Goal: Task Accomplishment & Management: Manage account settings

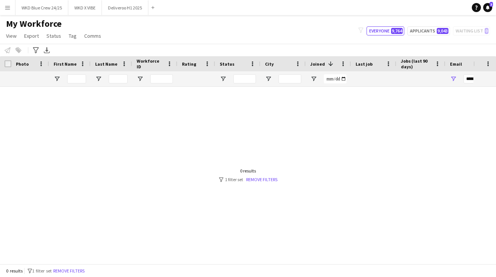
scroll to position [0, 85]
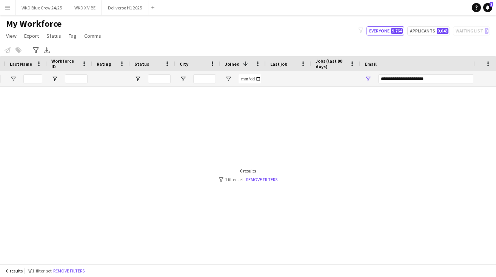
click at [11, 4] on button "Menu" at bounding box center [7, 7] width 15 height 15
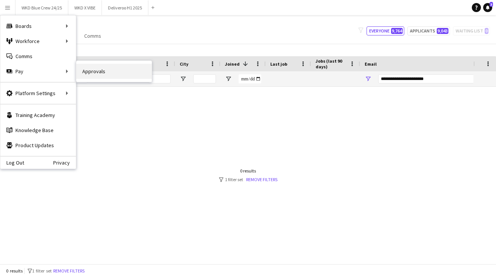
click at [103, 75] on link "Approvals" at bounding box center [114, 71] width 76 height 15
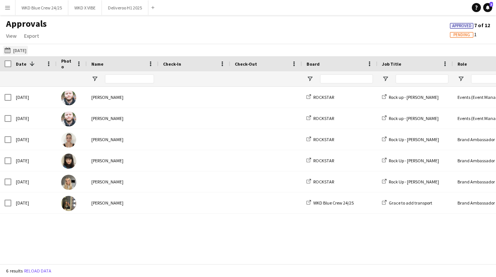
click at [13, 50] on button "[DATE] [DATE]" at bounding box center [15, 50] width 25 height 9
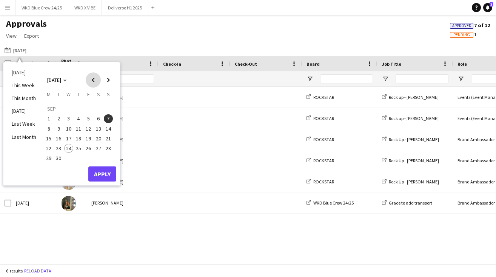
click at [94, 84] on span "Previous month" at bounding box center [93, 80] width 15 height 15
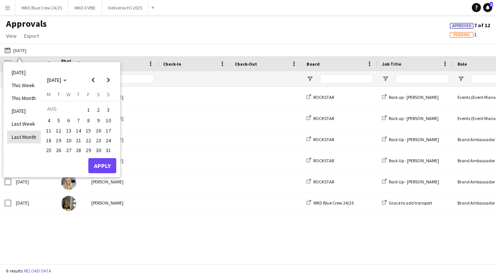
click at [21, 134] on li "Last Month" at bounding box center [24, 137] width 34 height 13
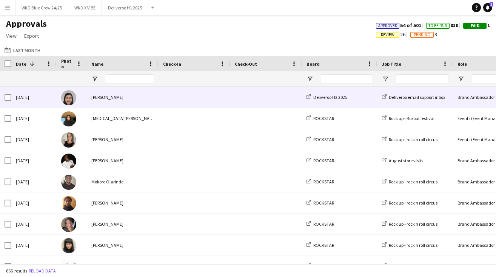
click at [347, 88] on div "Deliveroo H2 2025" at bounding box center [340, 97] width 76 height 21
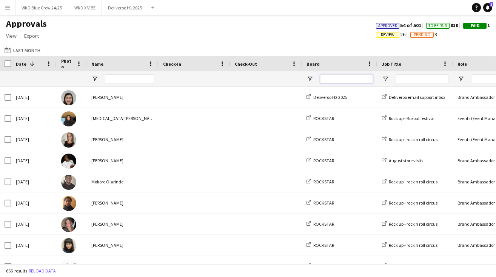
click at [345, 83] on input "Board Filter Input" at bounding box center [346, 78] width 53 height 9
type input "***"
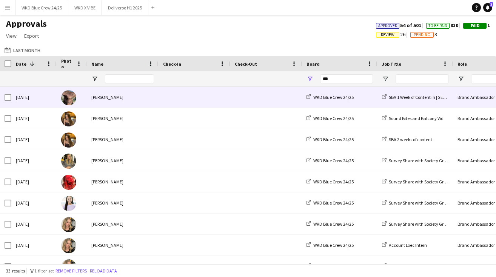
click at [301, 96] on div at bounding box center [266, 97] width 72 height 21
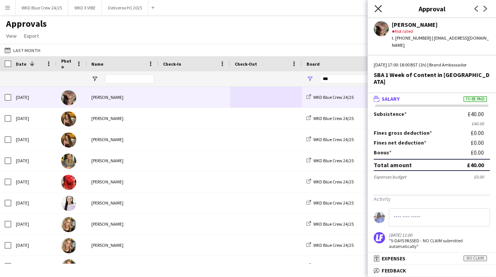
click at [377, 5] on icon "Close pop-in" at bounding box center [378, 8] width 7 height 7
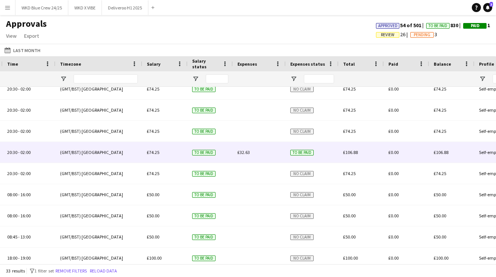
click at [257, 154] on div "£32.63" at bounding box center [259, 152] width 53 height 21
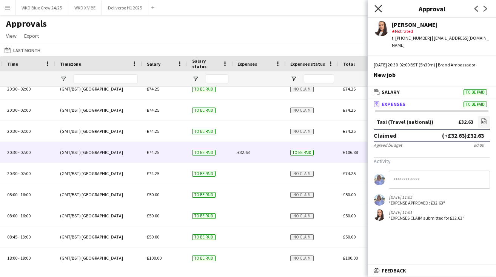
click at [377, 9] on icon at bounding box center [378, 8] width 7 height 7
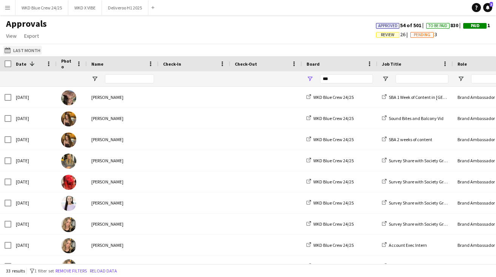
click at [33, 54] on button "[DATE] Last Month" at bounding box center [22, 50] width 39 height 9
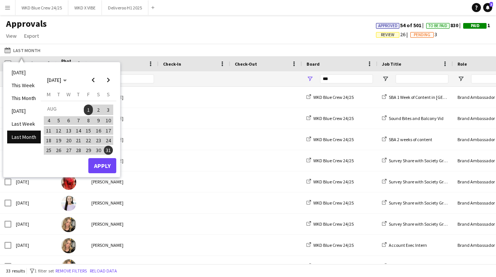
click at [88, 110] on span "1" at bounding box center [88, 110] width 9 height 11
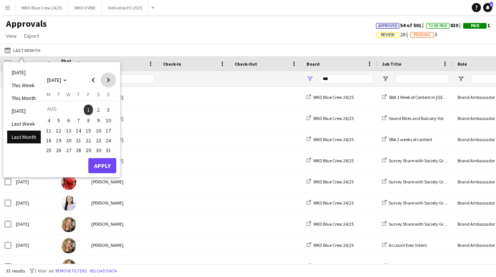
click at [110, 78] on span "Next month" at bounding box center [108, 80] width 15 height 15
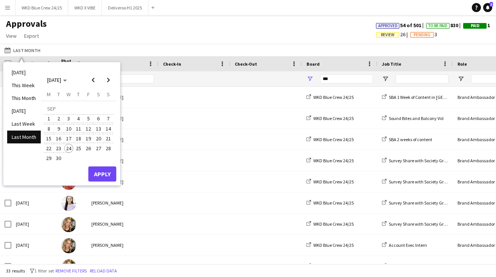
click at [68, 147] on span "24" at bounding box center [68, 148] width 9 height 9
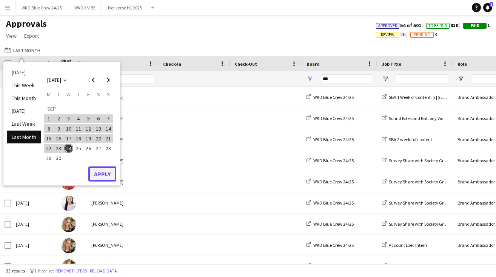
click at [105, 171] on button "Apply" at bounding box center [102, 174] width 28 height 15
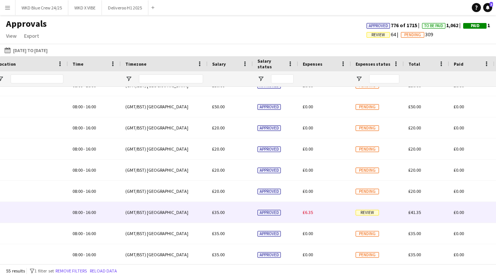
click at [342, 211] on div "£6.35" at bounding box center [324, 212] width 53 height 21
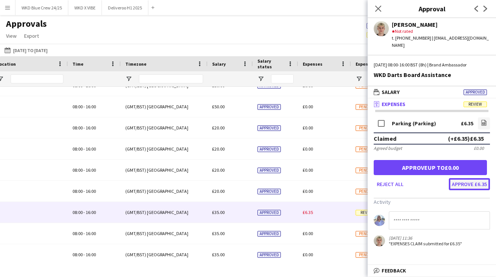
click at [473, 179] on button "Approve £6.35" at bounding box center [469, 184] width 41 height 12
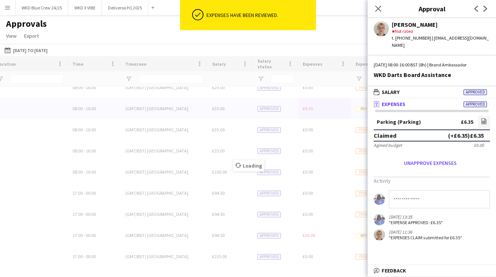
click at [322, 233] on div "Loading" at bounding box center [248, 160] width 496 height 208
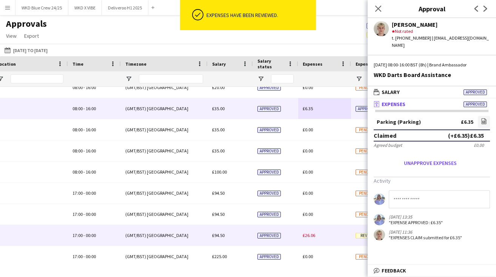
click at [320, 236] on div "£26.06" at bounding box center [324, 235] width 53 height 21
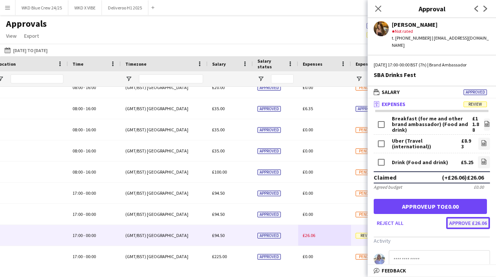
click at [465, 217] on button "Approve £26.06" at bounding box center [468, 223] width 44 height 12
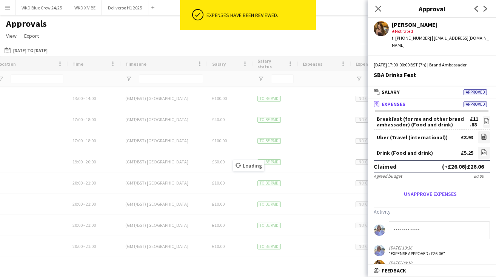
click at [307, 202] on div at bounding box center [324, 204] width 53 height 21
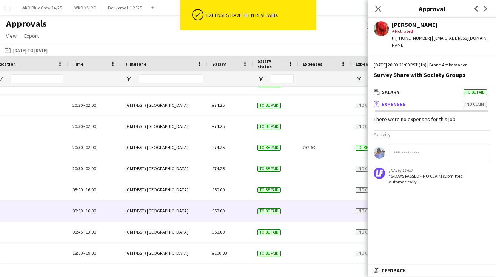
click at [316, 209] on div at bounding box center [324, 211] width 53 height 21
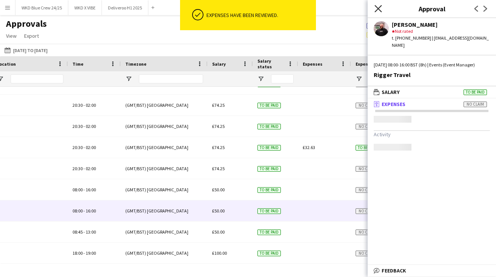
click at [380, 7] on icon at bounding box center [378, 8] width 7 height 7
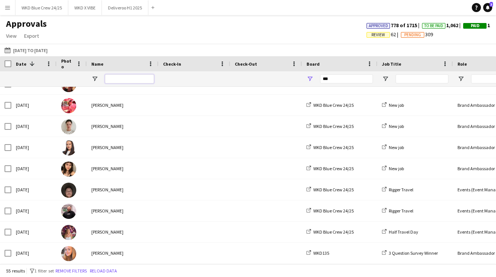
click at [129, 81] on input "Name Filter Input" at bounding box center [129, 78] width 49 height 9
type input "****"
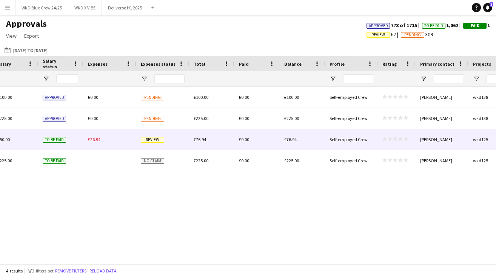
click at [164, 143] on div "Review" at bounding box center [162, 139] width 53 height 21
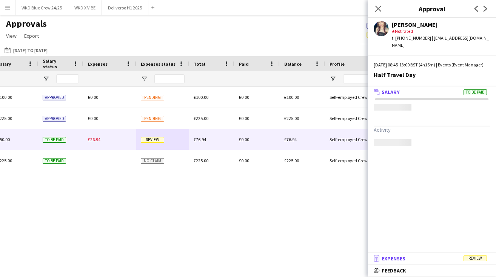
click at [474, 262] on mat-expansion-panel-header "receipt Expenses Review" at bounding box center [432, 258] width 128 height 11
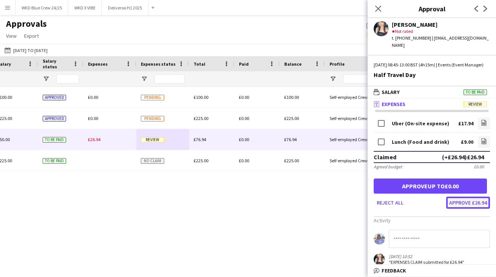
click at [467, 207] on button "Approve £26.94" at bounding box center [468, 203] width 44 height 12
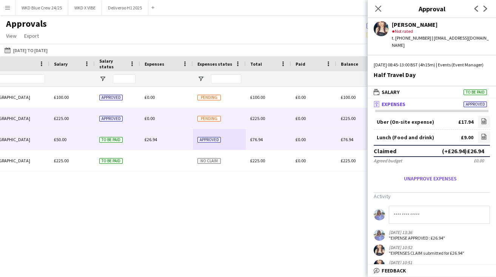
click at [163, 115] on div "£0.00" at bounding box center [166, 118] width 53 height 21
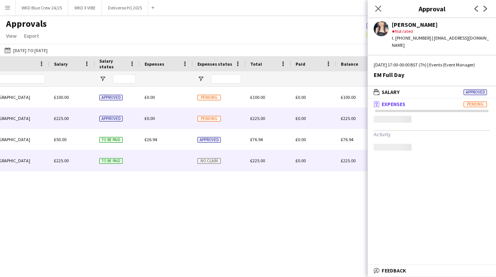
click at [144, 157] on div at bounding box center [166, 160] width 53 height 21
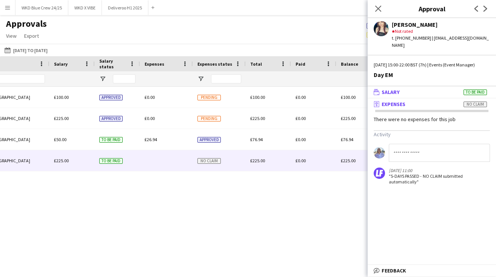
click at [470, 91] on span "To be paid" at bounding box center [475, 92] width 23 height 6
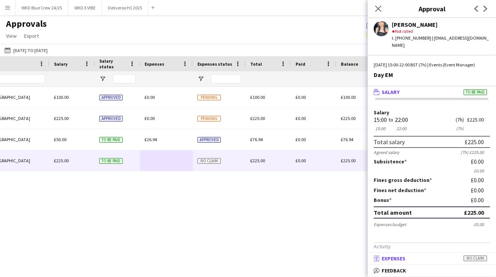
click at [479, 261] on span "No claim" at bounding box center [475, 259] width 23 height 6
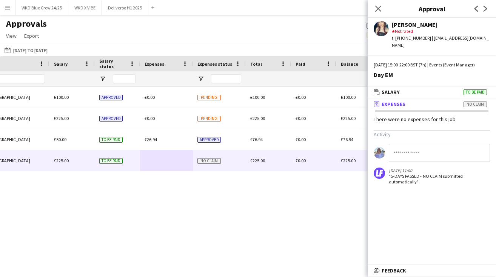
click at [275, 235] on div "15:00 - 22:00 (GMT/BST) [GEOGRAPHIC_DATA] £225.00 To be paid No claim £225.00 £…" at bounding box center [248, 175] width 496 height 177
